Goal: Task Accomplishment & Management: Complete application form

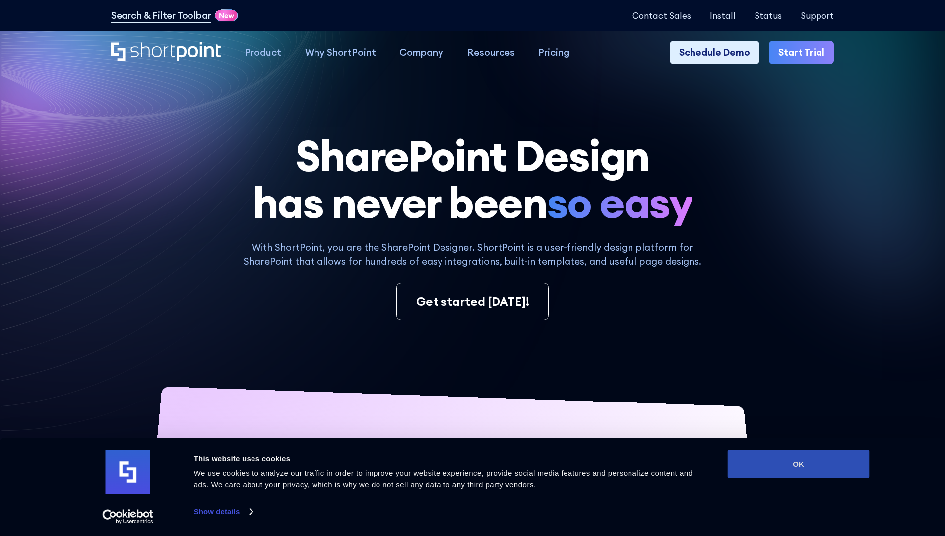
click at [798, 464] on button "OK" at bounding box center [799, 463] width 142 height 29
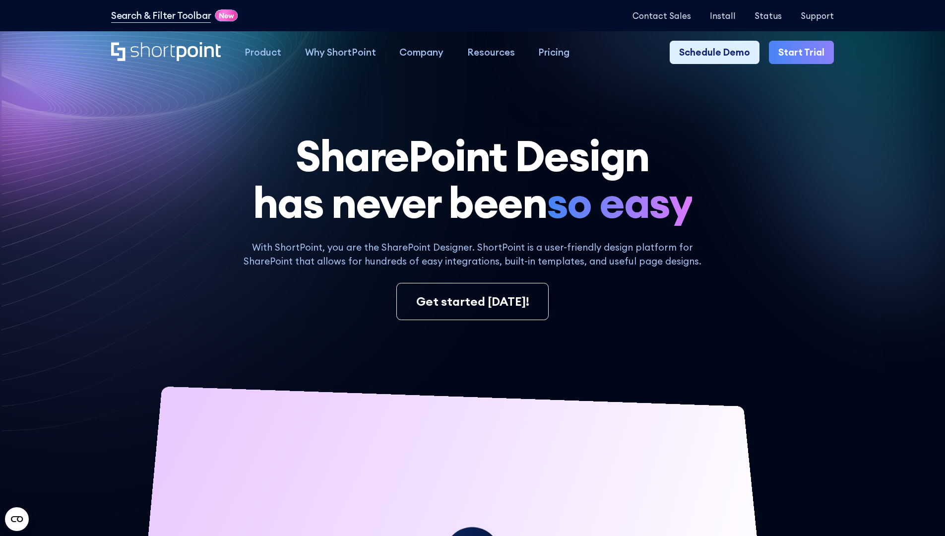
click at [804, 53] on link "Start Trial" at bounding box center [801, 53] width 65 height 24
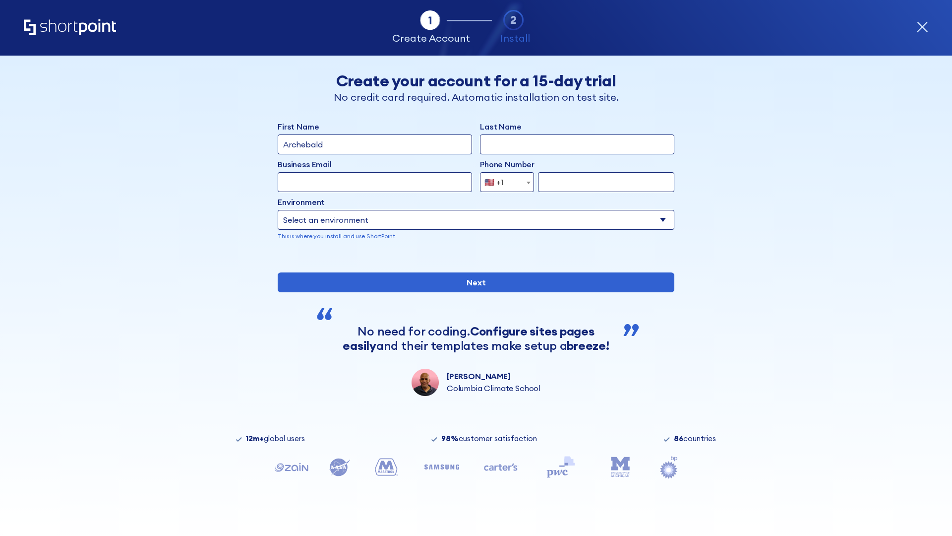
type input "Archebald"
type input "Berkuskv"
type input "[EMAIL_ADDRESS][DOMAIN_NAME]"
type input "2125556789"
select select "Microsoft 365"
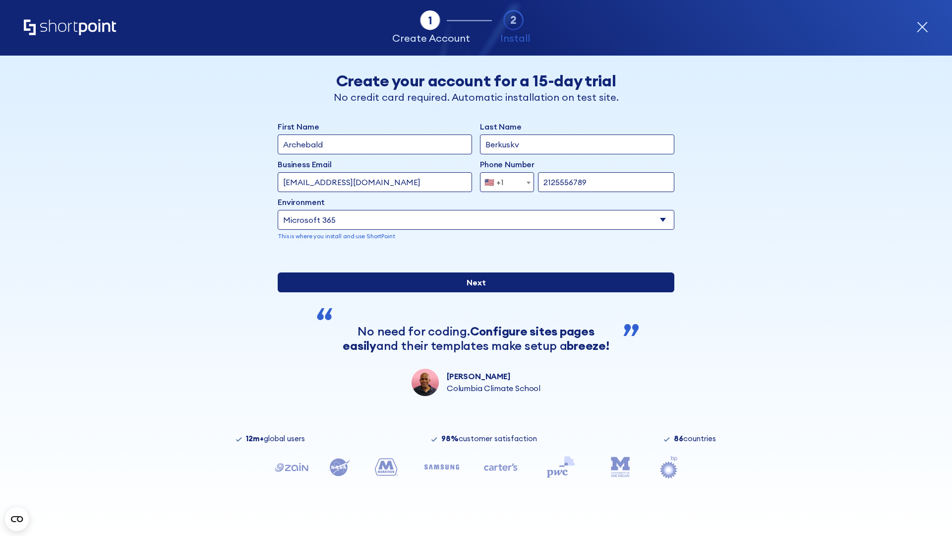
type input "2125556789"
click at [472, 292] on input "Next" at bounding box center [476, 282] width 397 height 20
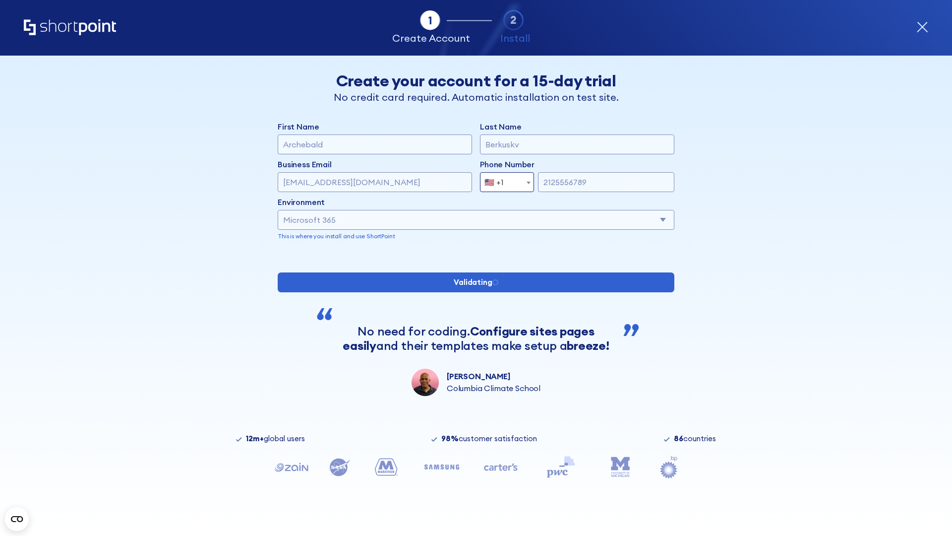
scroll to position [2, 0]
